Goal: Navigation & Orientation: Go to known website

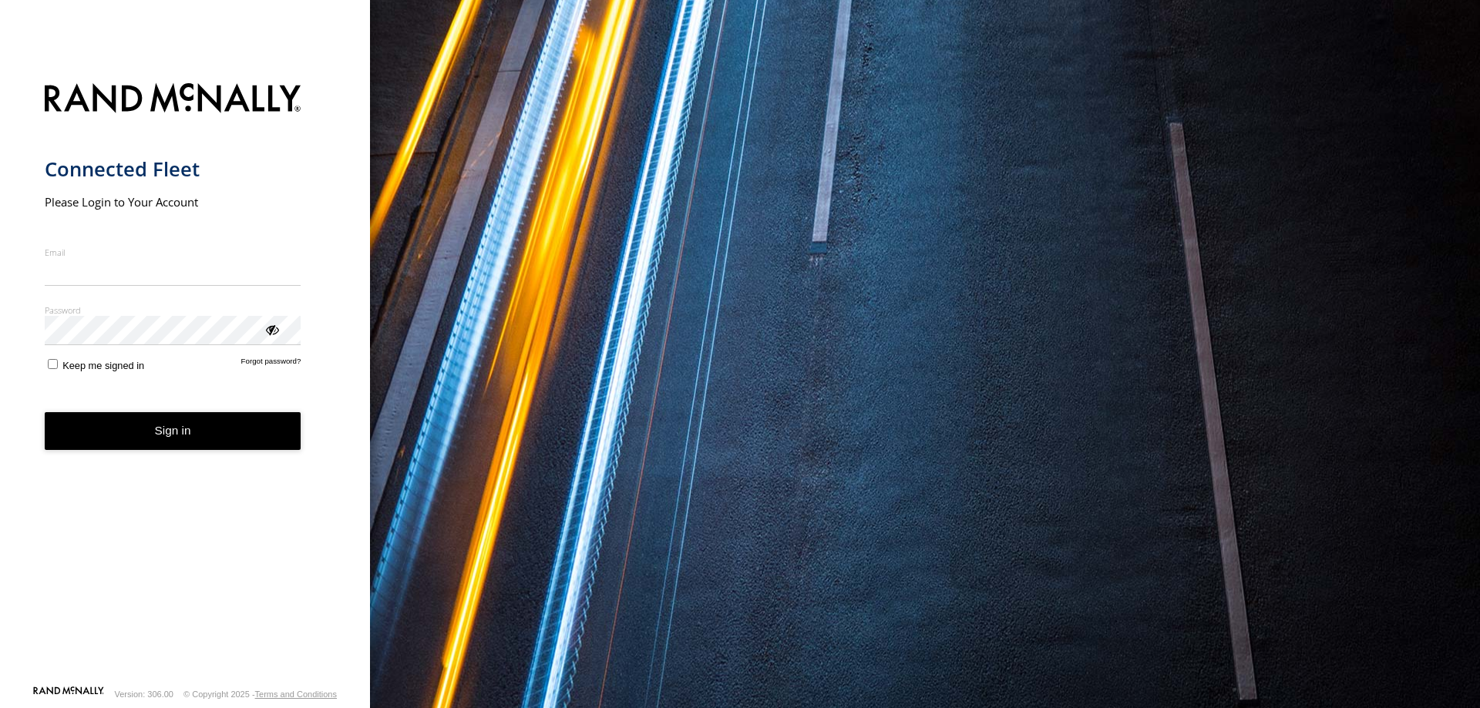
type input "**********"
click at [121, 607] on form "**********" at bounding box center [185, 379] width 281 height 611
click at [173, 438] on button "Sign in" at bounding box center [173, 431] width 257 height 38
